Goal: Find specific page/section: Find specific page/section

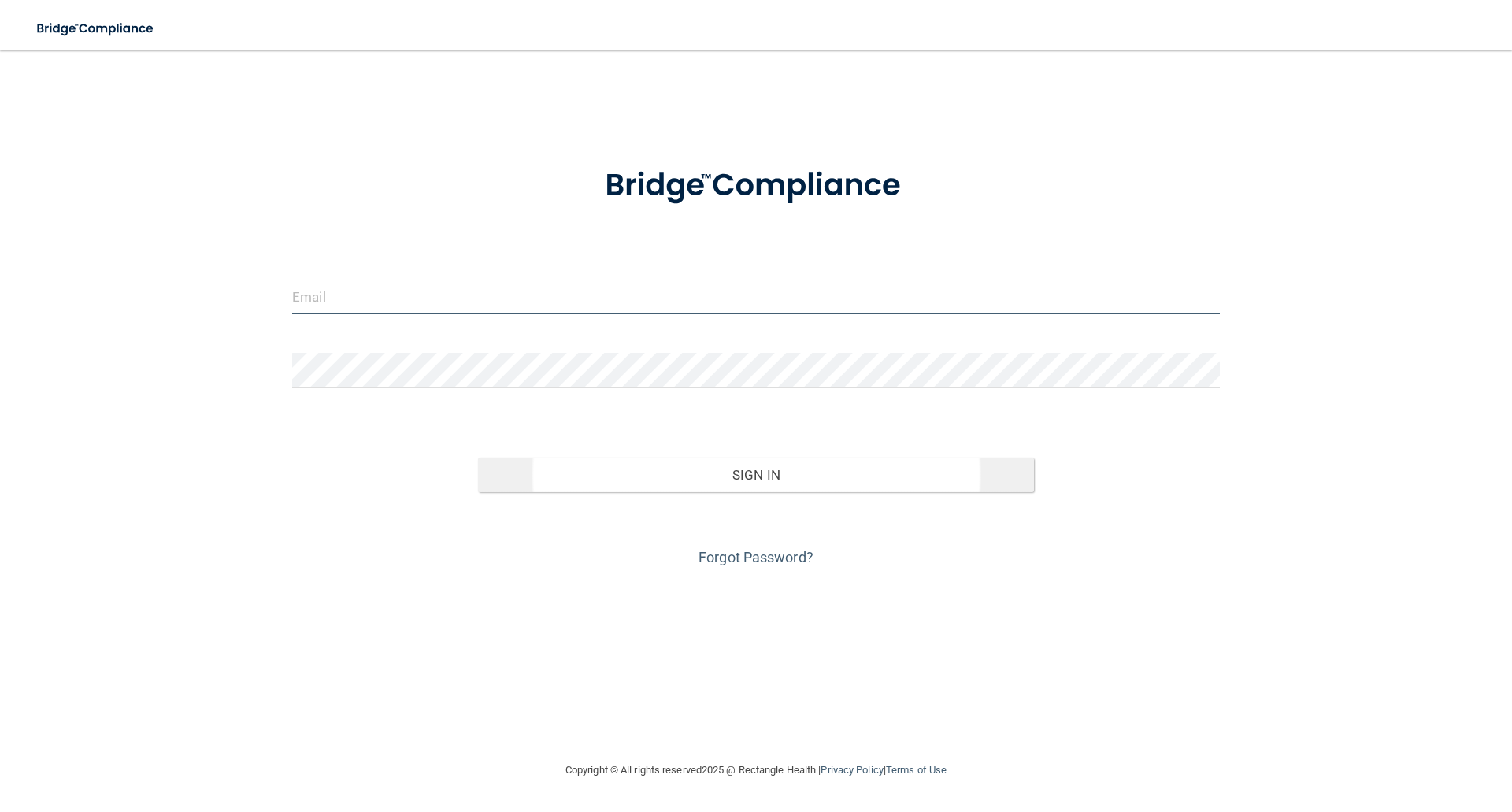
type input "[EMAIL_ADDRESS][DOMAIN_NAME]"
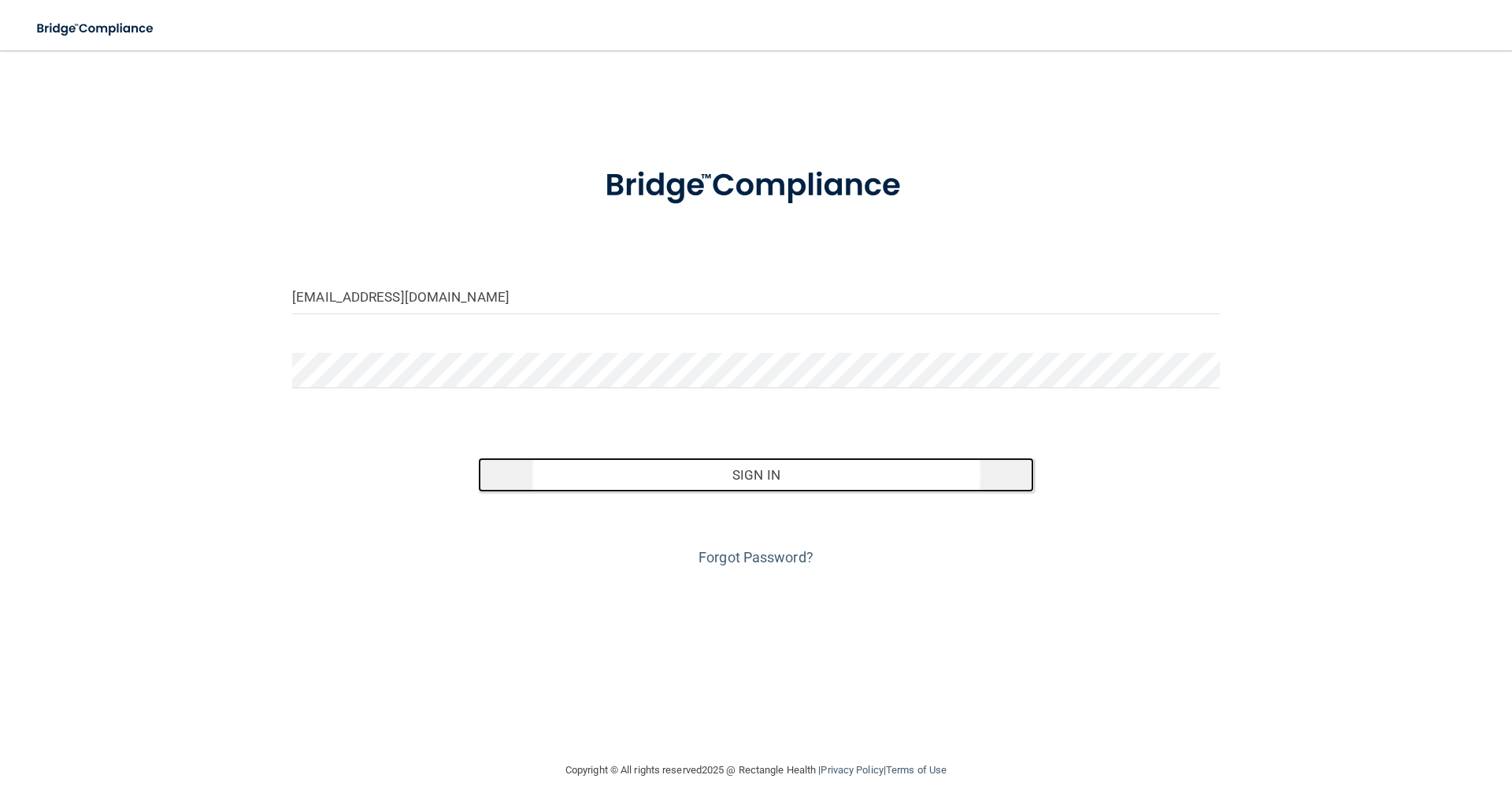
click at [784, 472] on button "Sign In" at bounding box center [756, 475] width 557 height 34
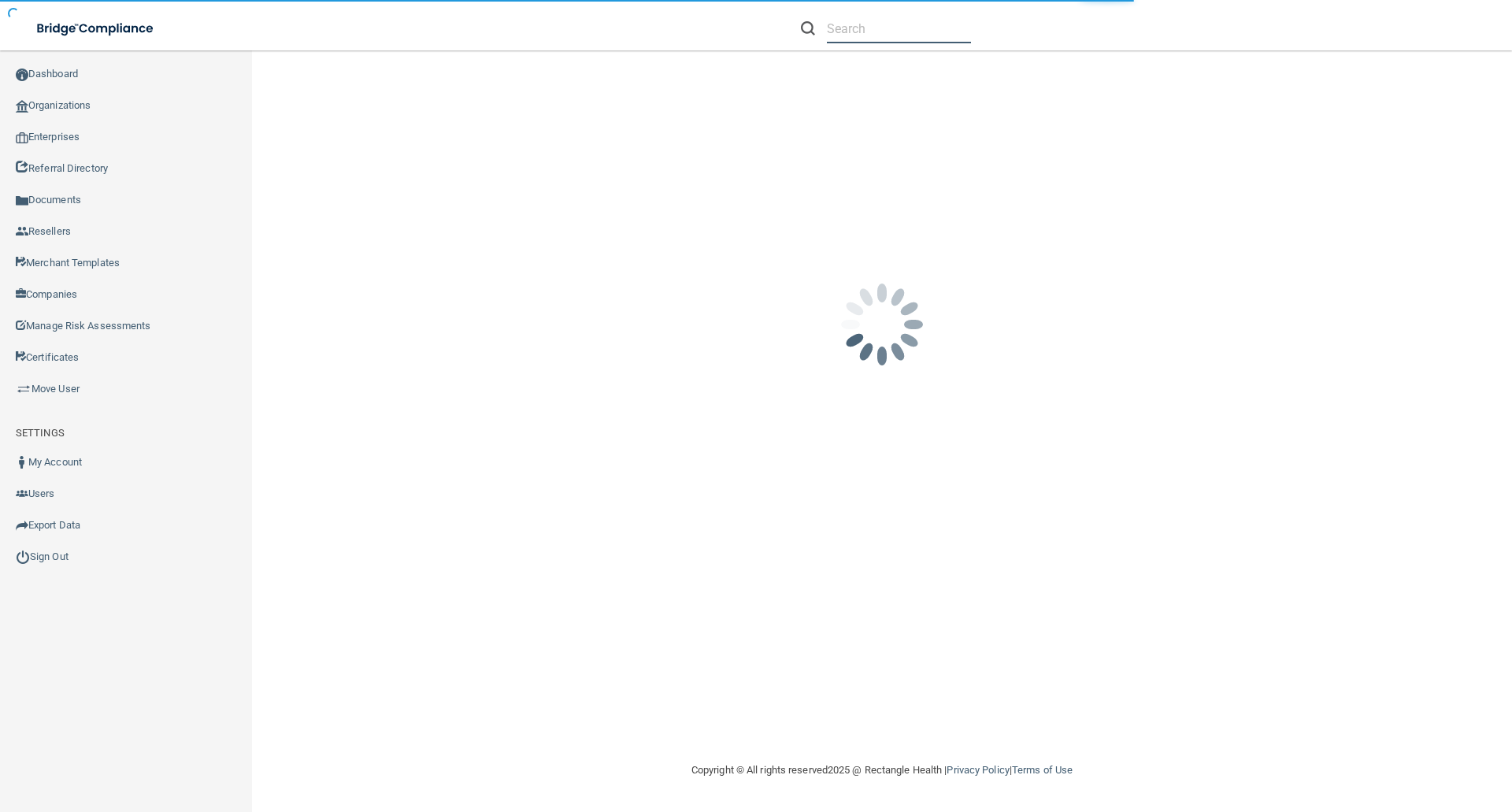
click at [869, 28] on input "text" at bounding box center [898, 29] width 144 height 29
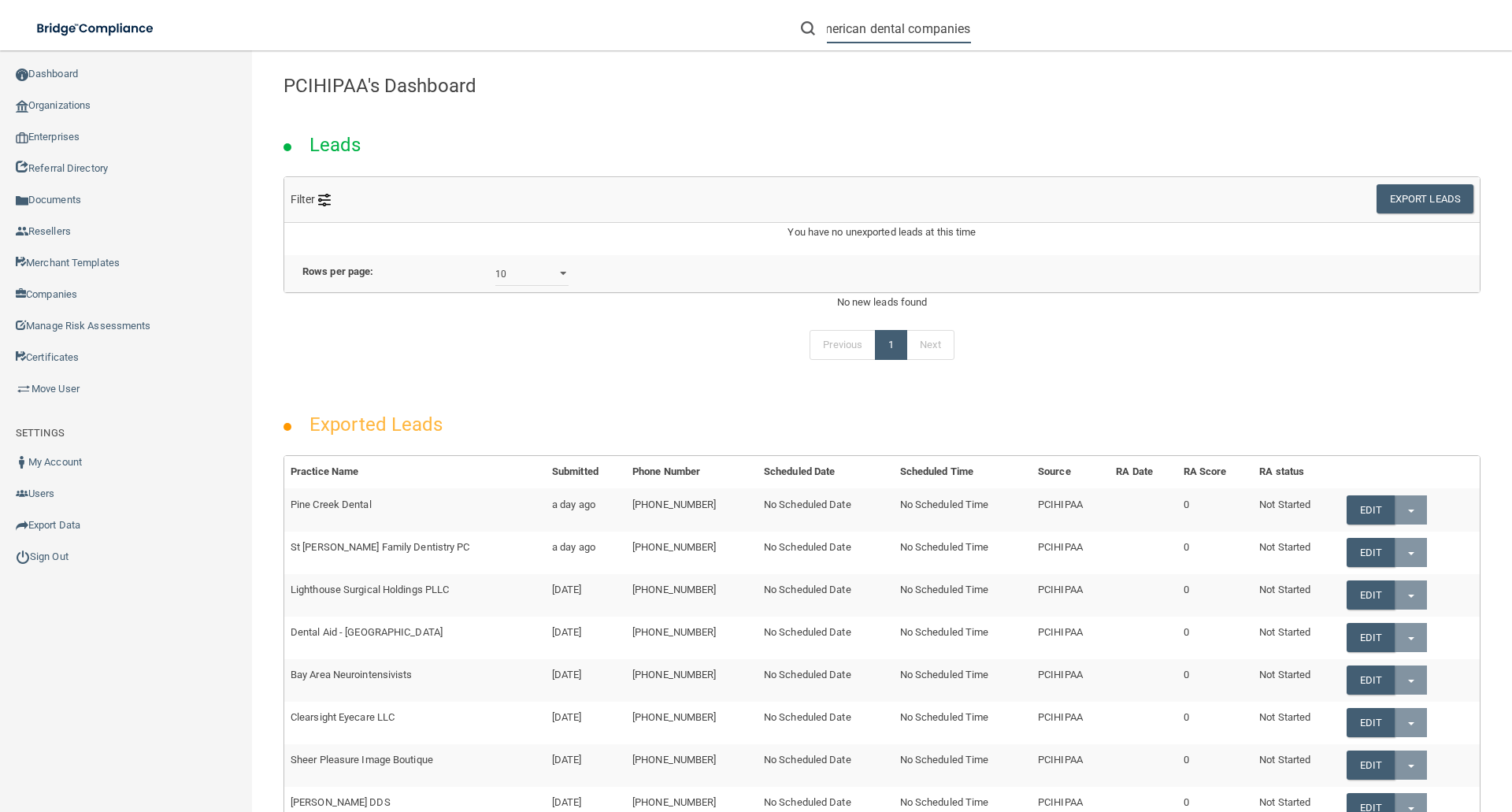
scroll to position [0, 19]
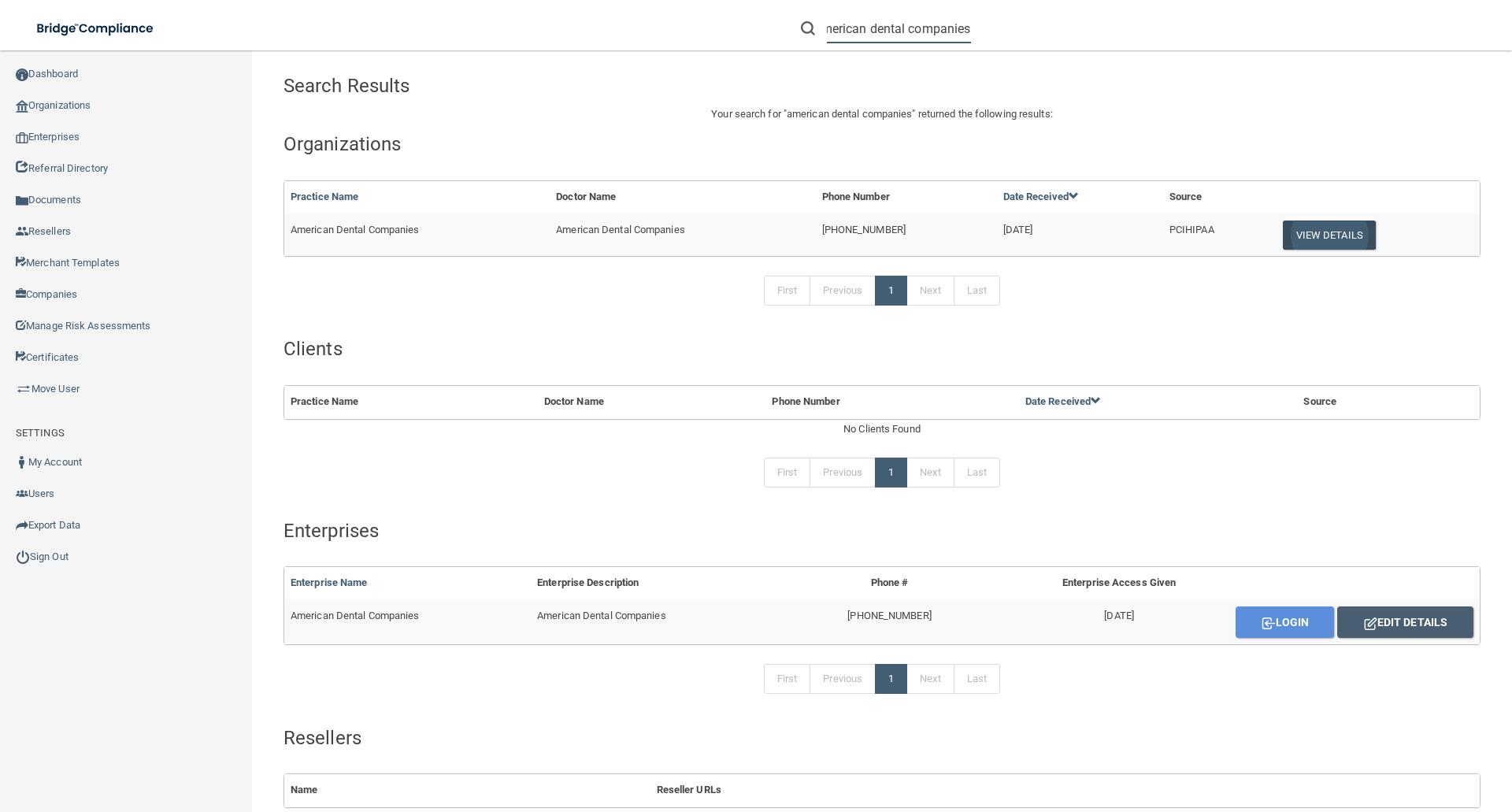
type input "american dental companies"
click at [1289, 230] on button "View Details" at bounding box center [1329, 235] width 93 height 29
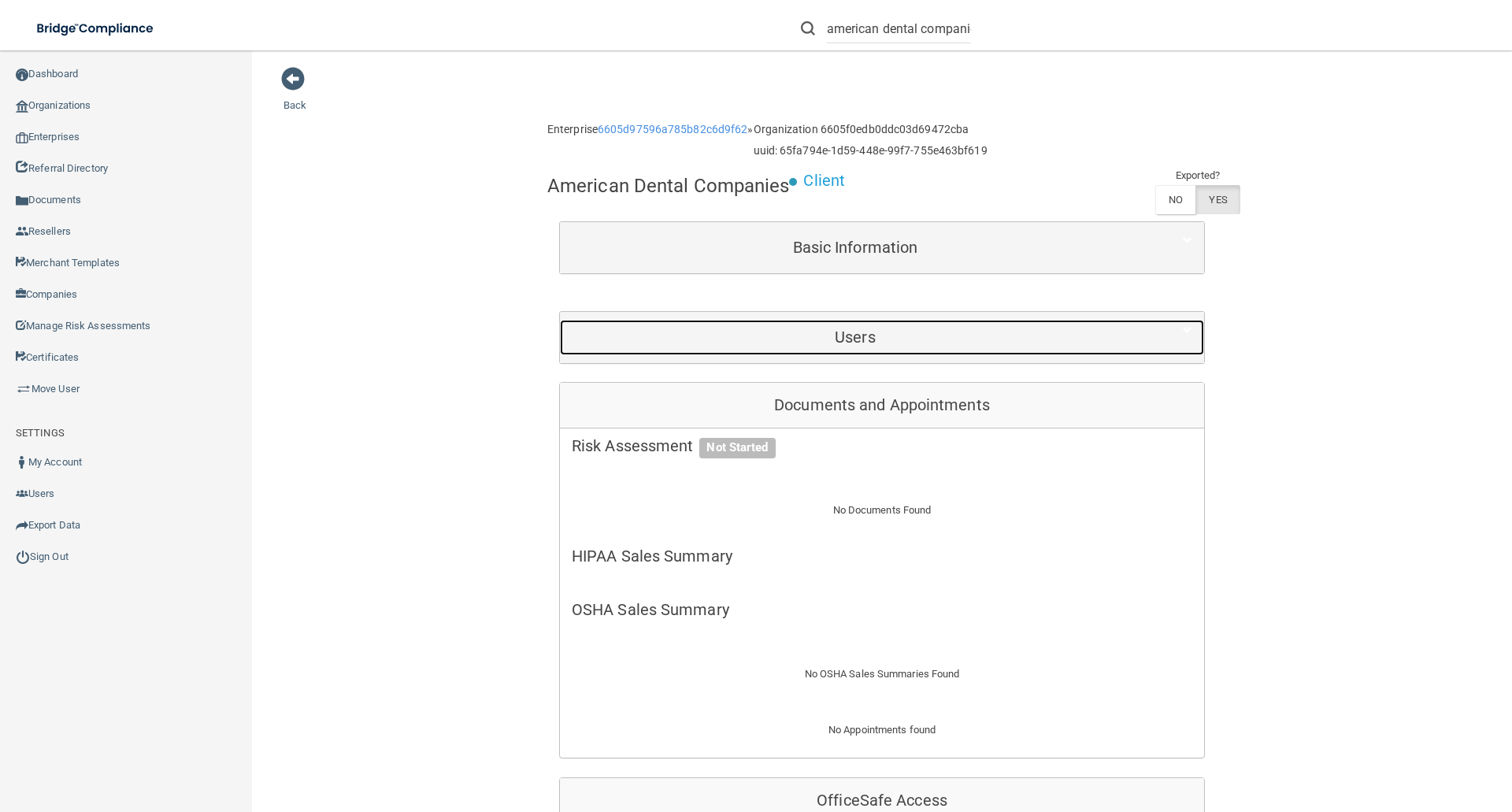
click at [866, 331] on h5 "Users" at bounding box center [855, 336] width 567 height 17
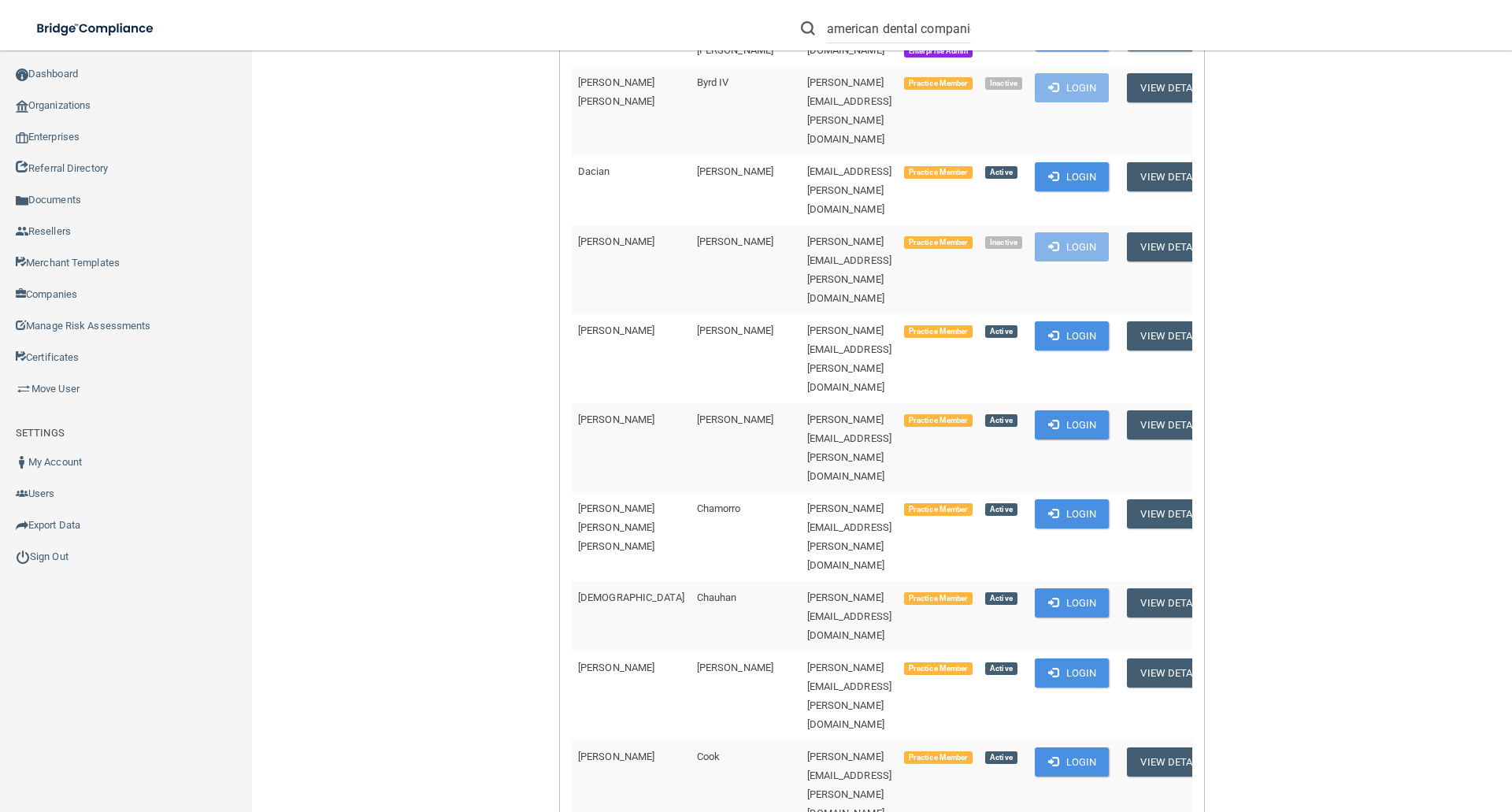
scroll to position [1182, 0]
